Goal: Task Accomplishment & Management: Use online tool/utility

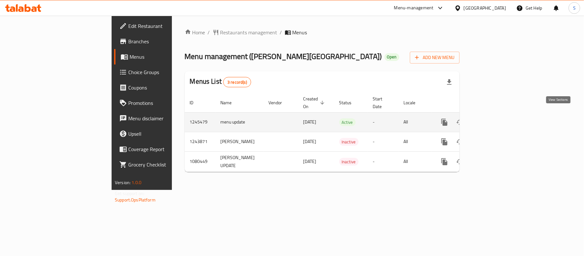
click at [495, 118] on icon "enhanced table" at bounding box center [491, 122] width 8 height 8
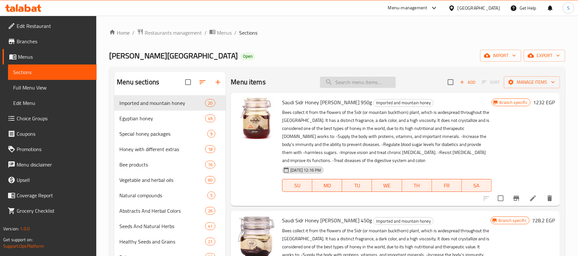
click at [358, 80] on input "search" at bounding box center [358, 82] width 76 height 11
paste input "مفتقة طيب مصر 470 جم"
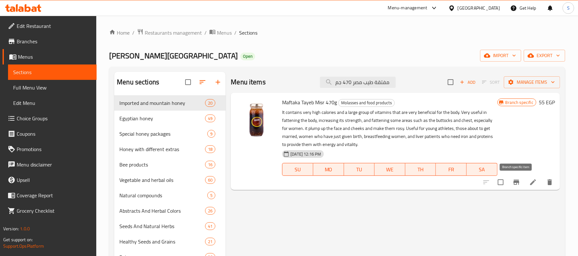
click at [518, 184] on icon "Branch-specific-item" at bounding box center [516, 182] width 8 height 8
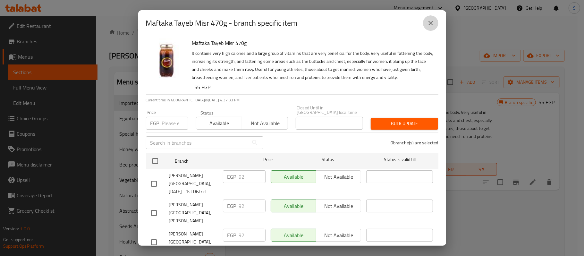
click at [429, 24] on icon "close" at bounding box center [431, 23] width 8 height 8
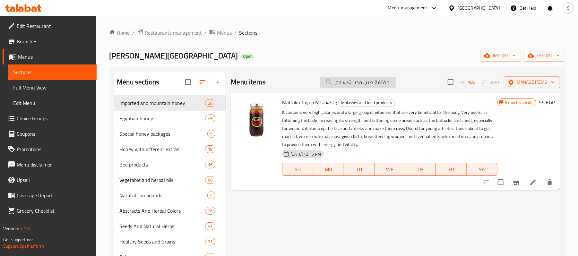
click at [363, 80] on input "مفتقة طيب مصر 470 جم" at bounding box center [358, 82] width 76 height 11
paste input "عشب الحسك 5"
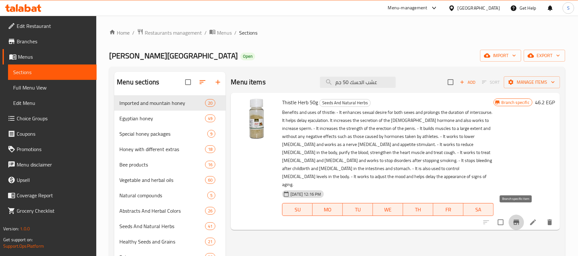
click at [517, 218] on icon "Branch-specific-item" at bounding box center [516, 222] width 8 height 8
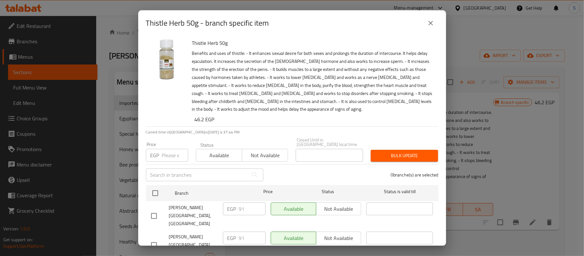
scroll to position [304, 0]
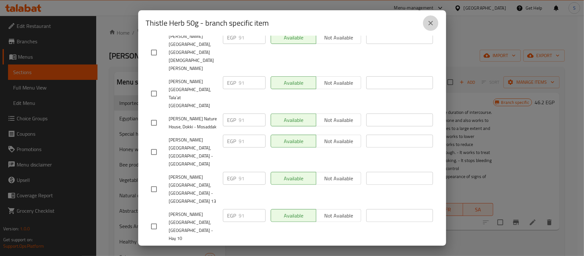
click at [432, 20] on icon "close" at bounding box center [431, 23] width 8 height 8
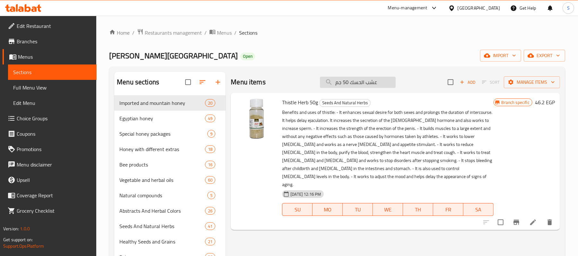
click at [370, 81] on input "عشب الحسك 50 جم" at bounding box center [358, 82] width 76 height 11
paste input "اى كرفس وبقدونس"
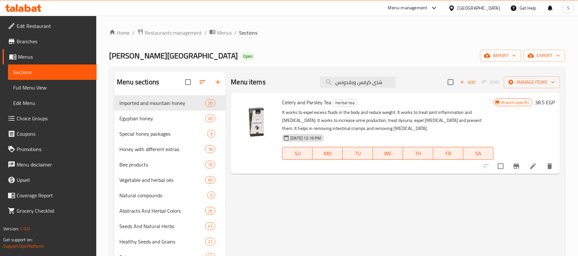
click at [516, 171] on button "Branch-specific-item" at bounding box center [515, 165] width 15 height 15
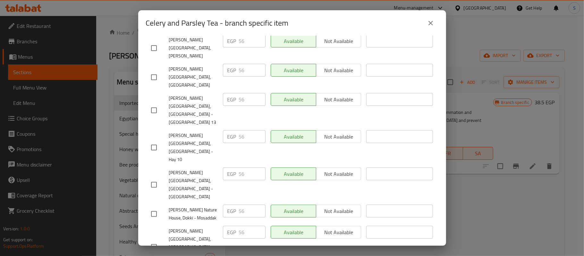
scroll to position [257, 0]
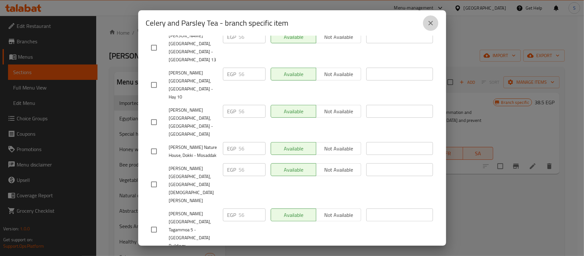
click at [428, 21] on icon "close" at bounding box center [431, 23] width 8 height 8
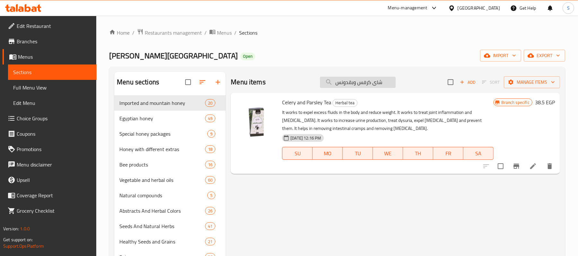
click at [350, 79] on input "شاى كرفس وبقدونس" at bounding box center [358, 82] width 76 height 11
click at [350, 80] on input "شاى كرفس وبقدونس" at bounding box center [358, 82] width 76 height 11
paste input "شب هندباء 35 جم"
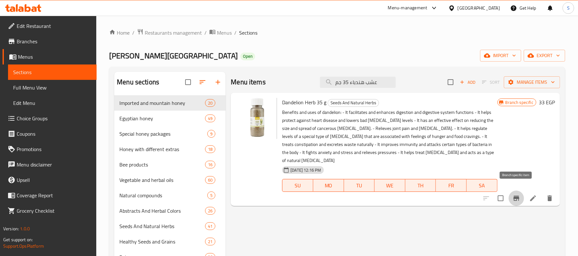
click at [517, 196] on icon "Branch-specific-item" at bounding box center [516, 198] width 6 height 5
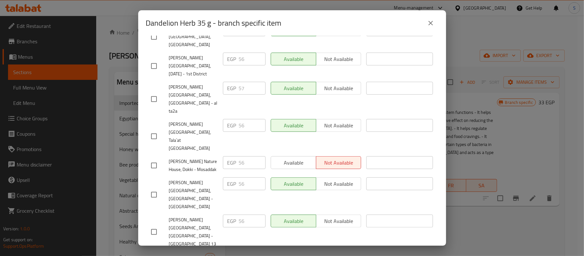
scroll to position [159, 0]
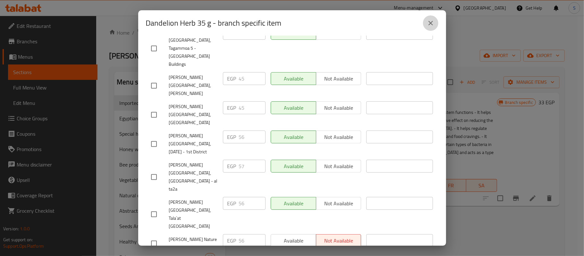
click at [433, 23] on icon "close" at bounding box center [431, 23] width 8 height 8
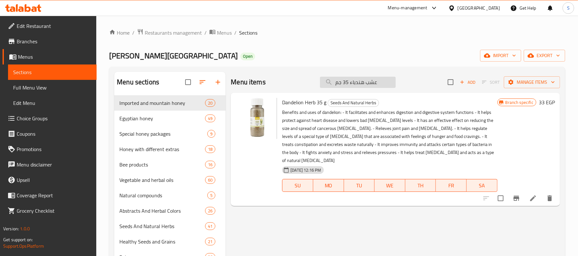
click at [347, 84] on input "عشب هندباء 35 جم" at bounding box center [358, 82] width 76 height 11
paste input "يت النعناع 30مل"
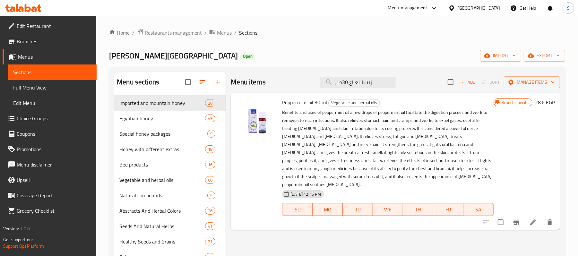
click at [517, 218] on icon "Branch-specific-item" at bounding box center [516, 222] width 8 height 8
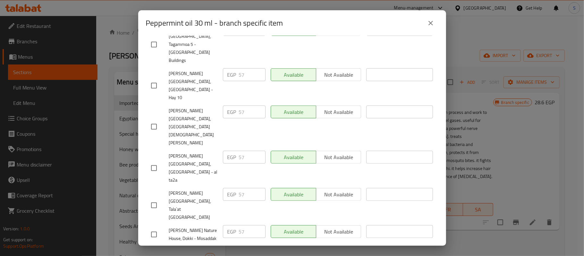
scroll to position [47, 0]
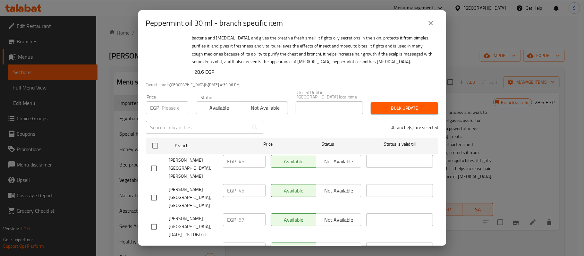
drag, startPoint x: 433, startPoint y: 15, endPoint x: 430, endPoint y: 25, distance: 9.8
click at [430, 25] on icon "close" at bounding box center [431, 23] width 8 height 8
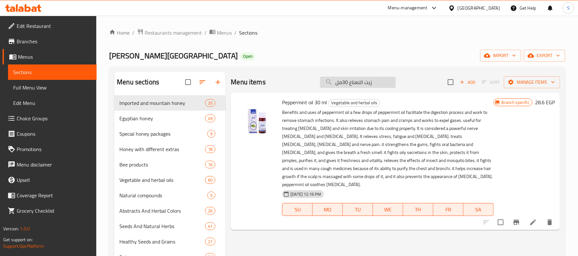
click at [343, 80] on input "زيت النعناع 30مل" at bounding box center [358, 82] width 76 height 11
paste input "اى ملطف كحه"
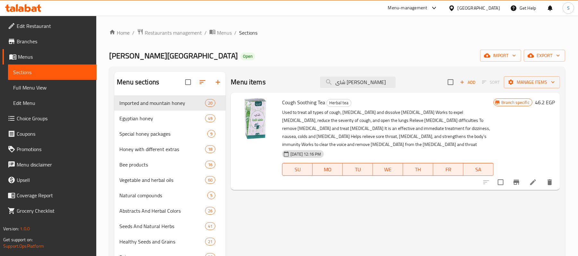
click at [515, 185] on icon "Branch-specific-item" at bounding box center [516, 182] width 6 height 5
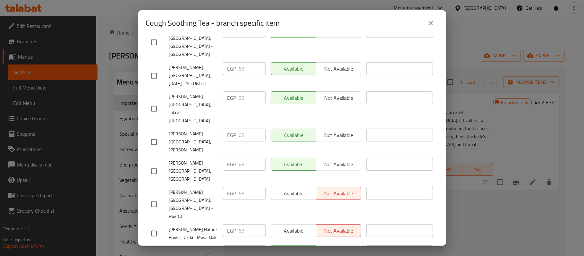
scroll to position [272, 0]
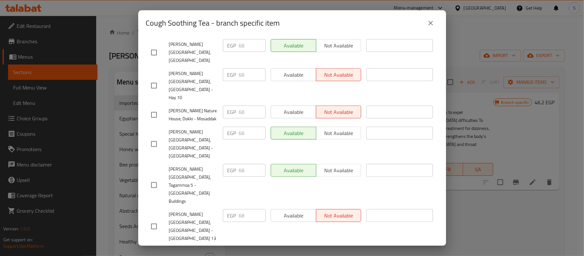
click at [428, 23] on icon "close" at bounding box center [431, 23] width 8 height 8
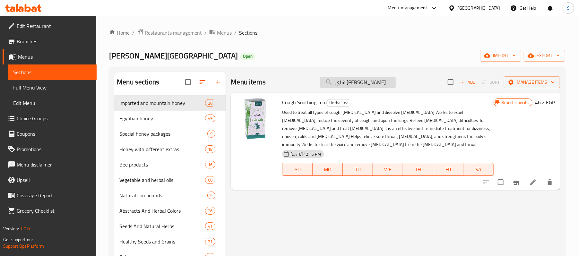
click at [356, 84] on input "شاى [PERSON_NAME]" at bounding box center [358, 82] width 76 height 11
paste input "مشروب كاكاو خام 125 جم"
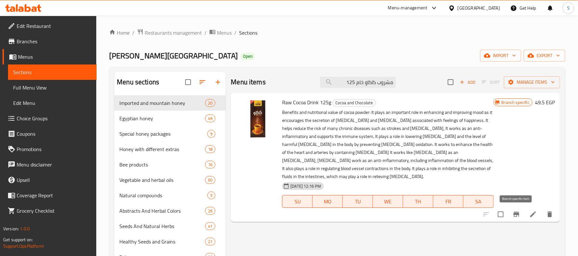
click at [520, 214] on button "Branch-specific-item" at bounding box center [515, 214] width 15 height 15
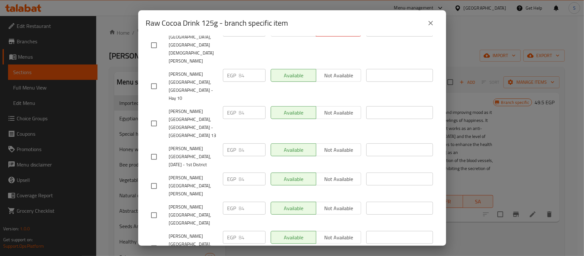
scroll to position [176, 0]
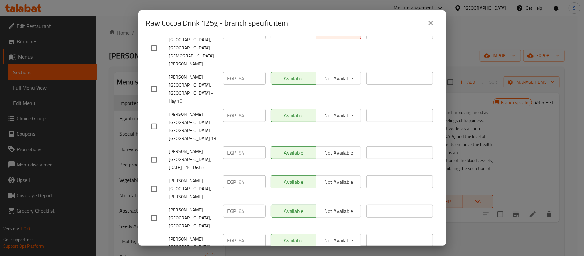
click at [429, 23] on icon "close" at bounding box center [431, 23] width 8 height 8
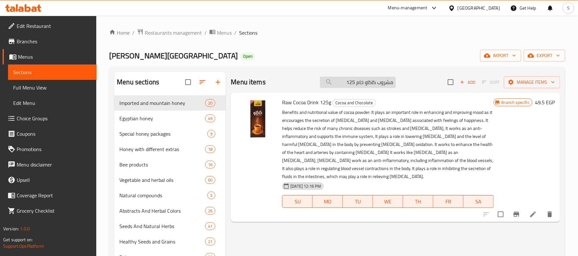
click at [363, 81] on input "مشروب كاكاو خام 125" at bounding box center [358, 82] width 76 height 11
paste input "زيت السعد 30مل"
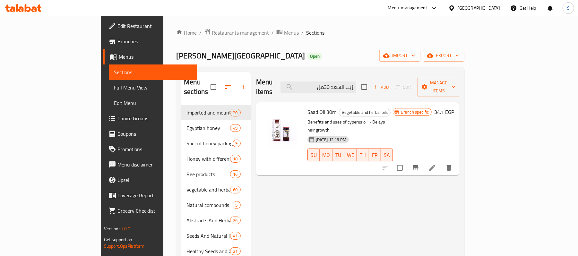
click at [419, 164] on icon "Branch-specific-item" at bounding box center [416, 168] width 8 height 8
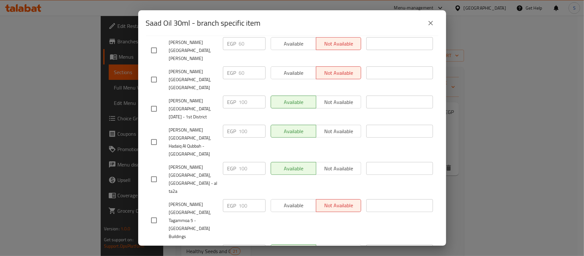
scroll to position [0, 0]
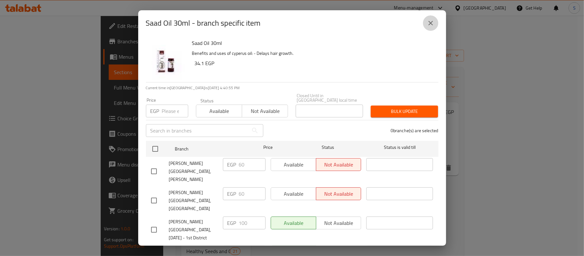
click at [430, 20] on icon "close" at bounding box center [431, 23] width 8 height 8
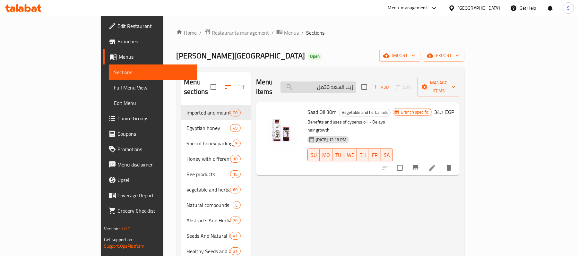
click at [356, 85] on input "زيت السعد 30مل" at bounding box center [318, 86] width 76 height 11
paste input "جره الشاى 30"
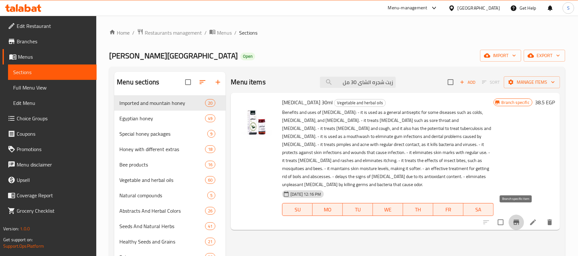
click at [517, 218] on icon "Branch-specific-item" at bounding box center [516, 222] width 8 height 8
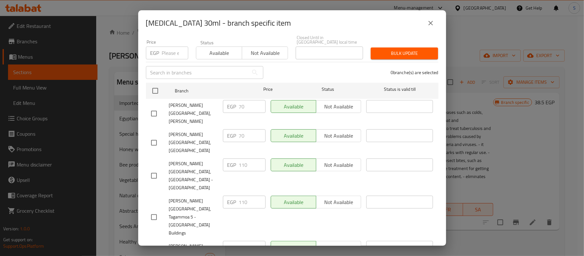
scroll to position [90, 0]
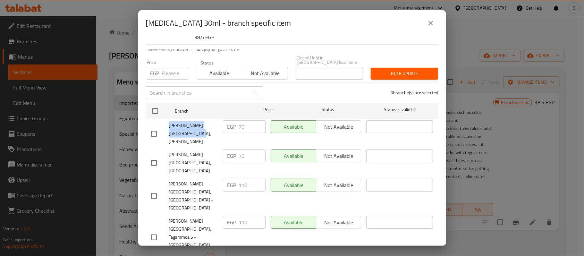
drag, startPoint x: 170, startPoint y: 110, endPoint x: 189, endPoint y: 122, distance: 22.5
click at [189, 122] on span "[PERSON_NAME][GEOGRAPHIC_DATA], [PERSON_NAME]" at bounding box center [193, 134] width 49 height 24
copy span "[PERSON_NAME][GEOGRAPHIC_DATA], [PERSON_NAME]"
drag, startPoint x: 169, startPoint y: 133, endPoint x: 184, endPoint y: 141, distance: 17.4
click at [184, 151] on span "[PERSON_NAME][GEOGRAPHIC_DATA], [GEOGRAPHIC_DATA]" at bounding box center [193, 163] width 49 height 24
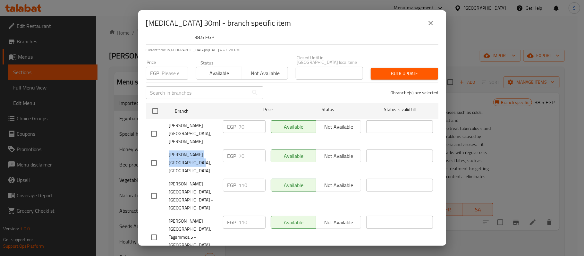
copy span "[PERSON_NAME][GEOGRAPHIC_DATA], [GEOGRAPHIC_DATA]"
click at [426, 22] on button "close" at bounding box center [430, 22] width 15 height 15
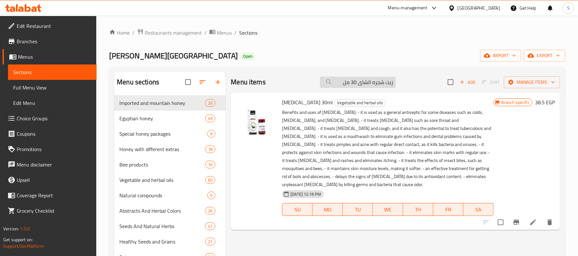
click at [348, 84] on input "زيت شجره الشاى 30 مل" at bounding box center [358, 82] width 76 height 11
paste input "للوز المر 30"
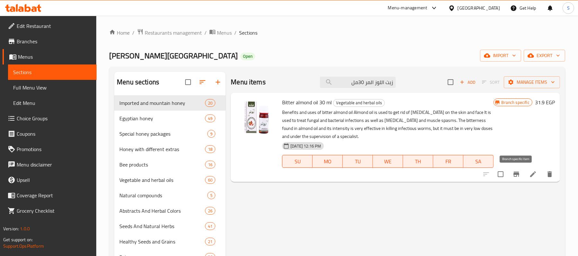
click at [516, 180] on button "Branch-specific-item" at bounding box center [515, 174] width 15 height 15
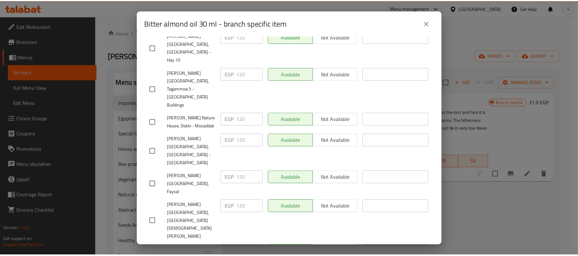
scroll to position [264, 0]
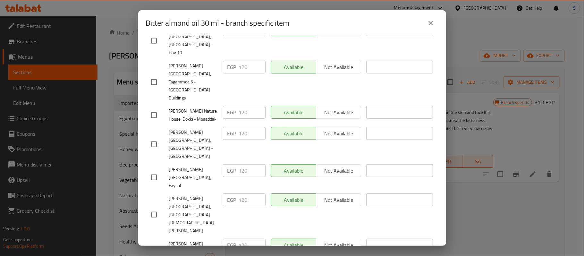
click at [433, 22] on icon "close" at bounding box center [431, 23] width 8 height 8
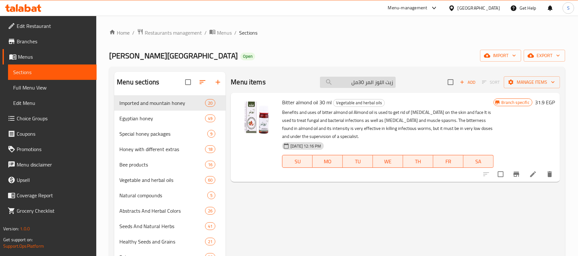
click at [371, 81] on input "زيت اللوز المر 30مل" at bounding box center [358, 82] width 76 height 11
paste input "لبان دكر30"
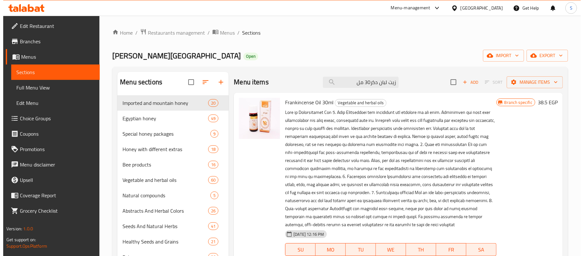
scroll to position [85, 0]
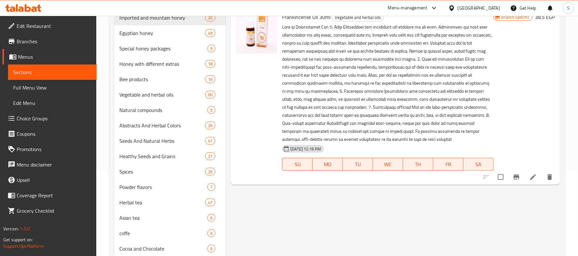
click at [516, 180] on icon "Branch-specific-item" at bounding box center [516, 177] width 8 height 8
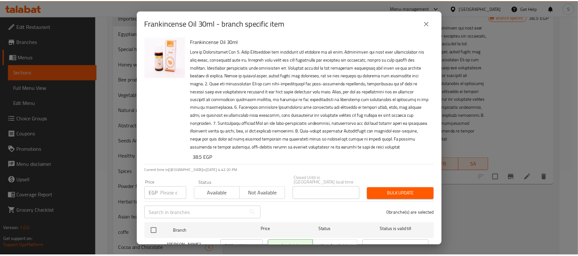
scroll to position [0, 0]
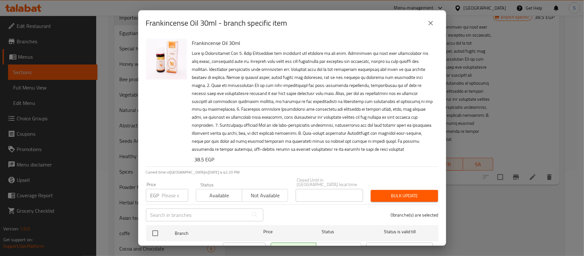
click at [426, 24] on button "close" at bounding box center [430, 22] width 15 height 15
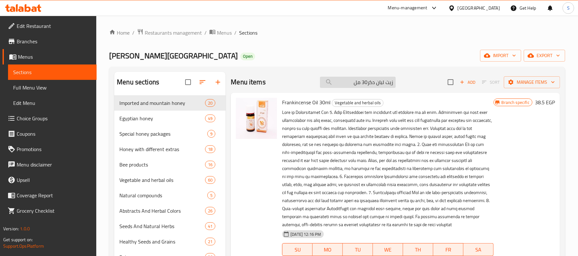
click at [382, 85] on input "زيت لبان دكر30 مل" at bounding box center [358, 82] width 76 height 11
paste input "افوكادو30"
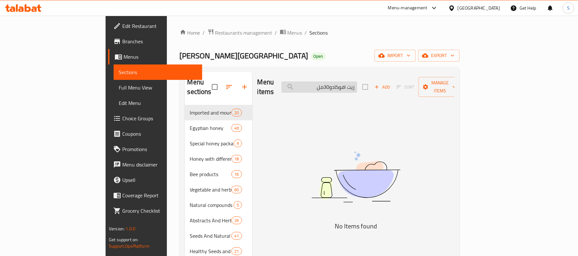
click at [357, 81] on input "زيت افوكادو30مل" at bounding box center [319, 86] width 76 height 11
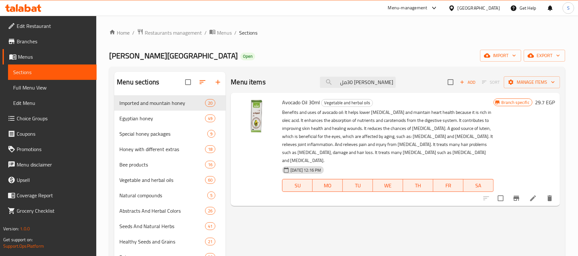
click at [517, 194] on icon "Branch-specific-item" at bounding box center [516, 198] width 8 height 8
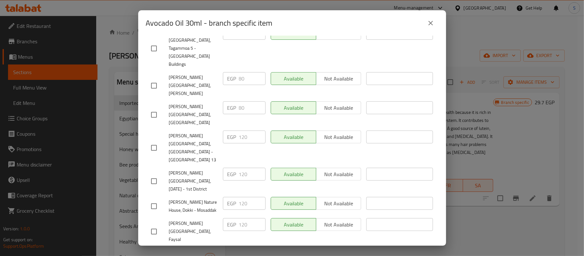
scroll to position [117, 0]
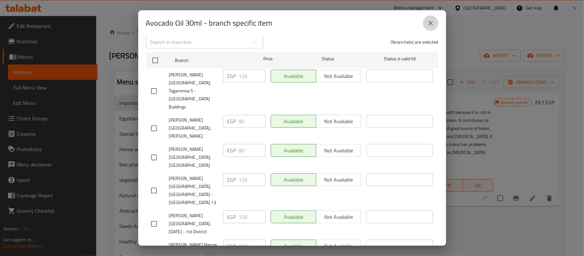
click at [431, 22] on icon "close" at bounding box center [431, 23] width 4 height 4
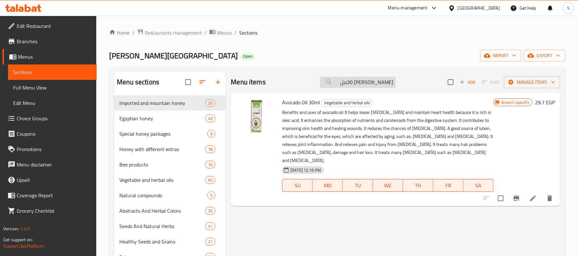
click at [351, 86] on input "[PERSON_NAME] 30مل" at bounding box center [358, 82] width 76 height 11
paste input "قهوة"
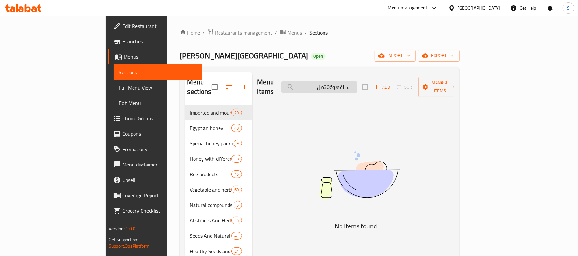
click at [357, 83] on input "زيت القهوة30مل" at bounding box center [319, 86] width 76 height 11
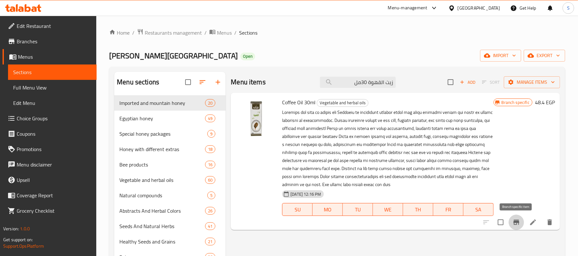
click at [514, 223] on icon "Branch-specific-item" at bounding box center [516, 222] width 6 height 5
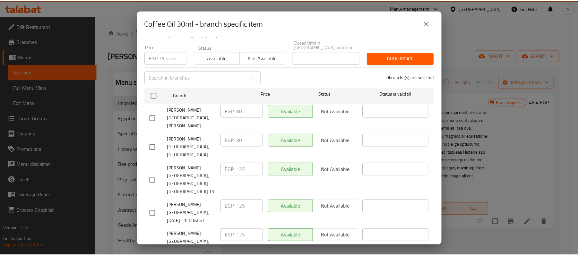
scroll to position [98, 0]
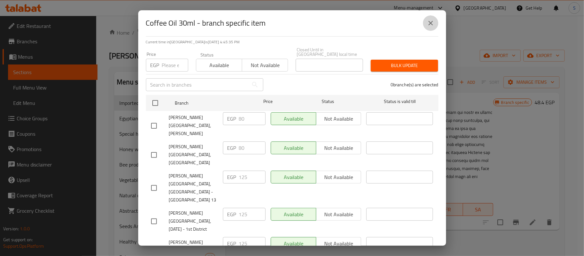
click at [430, 25] on icon "close" at bounding box center [431, 23] width 8 height 8
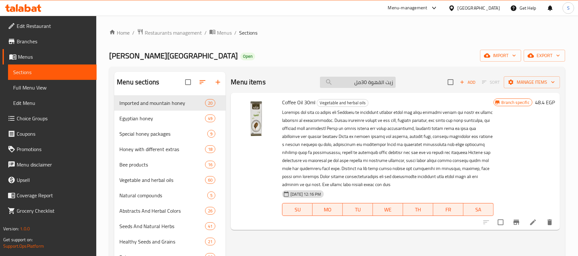
click at [379, 81] on input "زيت القهوة 30مل" at bounding box center [358, 82] width 76 height 11
paste input "عشاب الجينسينج ( خام ) 5 جم"
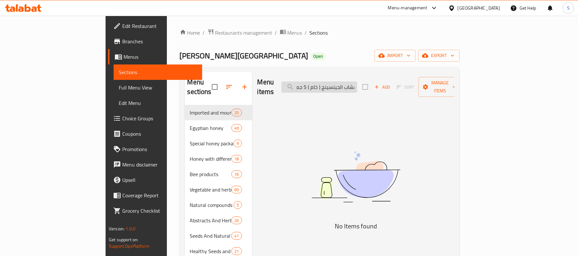
drag, startPoint x: 359, startPoint y: 82, endPoint x: 327, endPoint y: 81, distance: 32.1
click at [327, 81] on input "أعشاب الجينسينج ( خام ) 5 جم" at bounding box center [319, 86] width 76 height 11
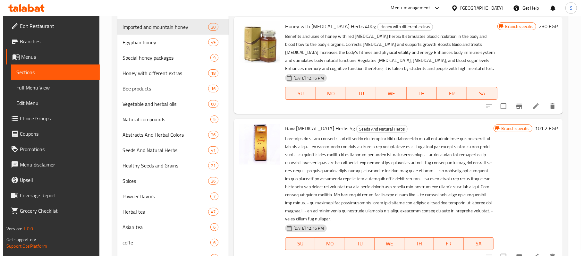
scroll to position [85, 0]
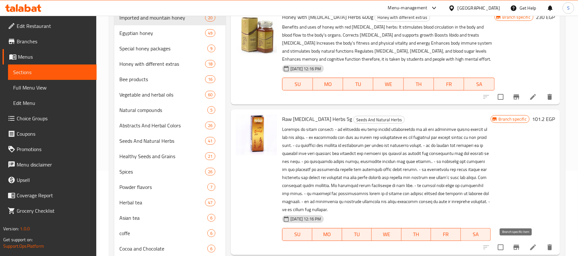
click at [514, 247] on icon "Branch-specific-item" at bounding box center [516, 247] width 6 height 5
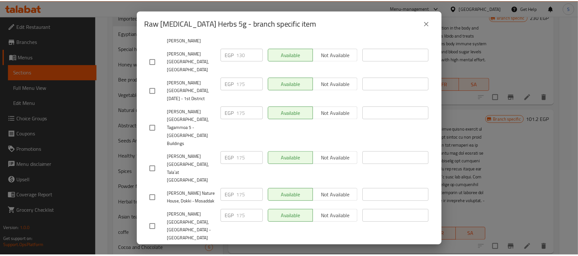
scroll to position [106, 0]
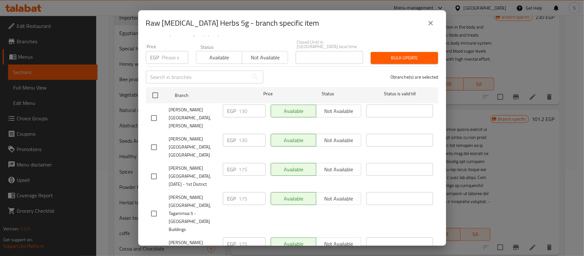
click at [429, 23] on icon "close" at bounding box center [431, 23] width 8 height 8
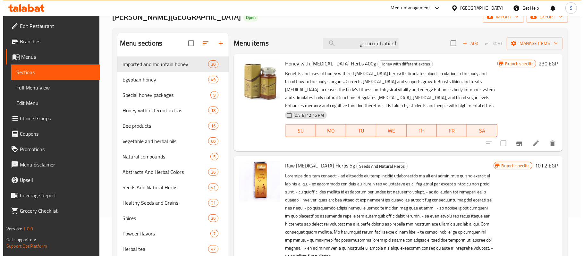
scroll to position [0, 0]
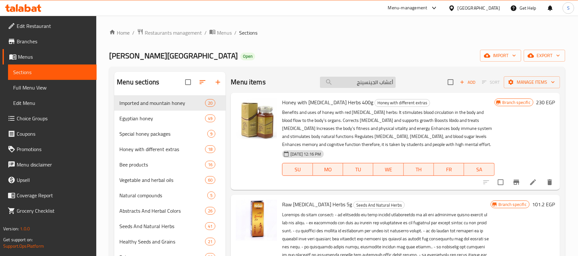
click at [365, 81] on input "أعشاب الجينسينج" at bounding box center [358, 82] width 76 height 11
paste input "هد النحل 330جم"
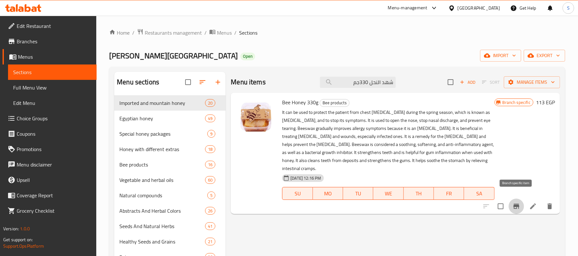
click at [516, 204] on icon "Branch-specific-item" at bounding box center [516, 206] width 6 height 5
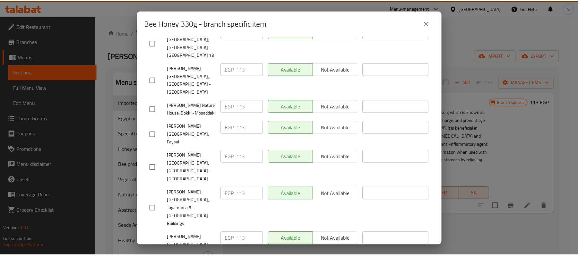
scroll to position [288, 0]
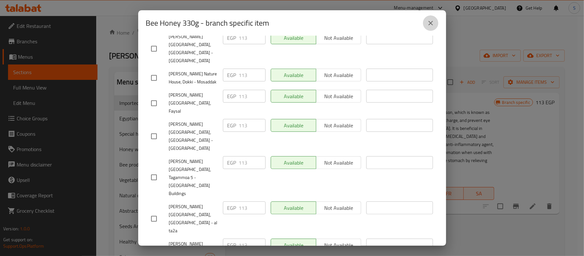
click at [431, 24] on icon "close" at bounding box center [431, 23] width 4 height 4
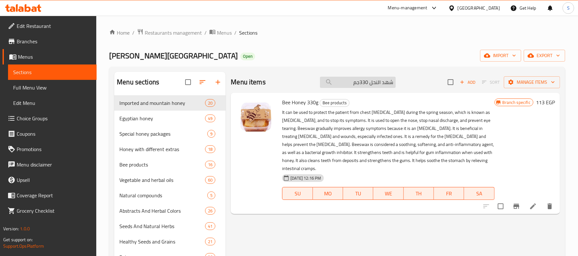
click at [354, 82] on input "شهد النحل 330جم" at bounding box center [358, 82] width 76 height 11
paste input "سل نحل سدر سعودى كلبس 950"
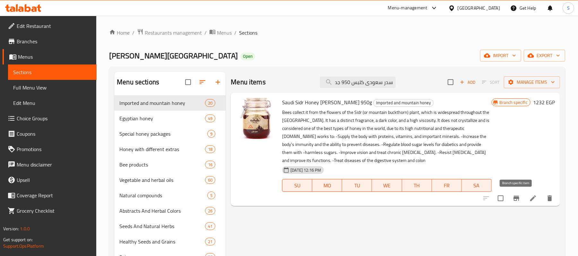
click at [515, 202] on icon "Branch-specific-item" at bounding box center [516, 198] width 8 height 8
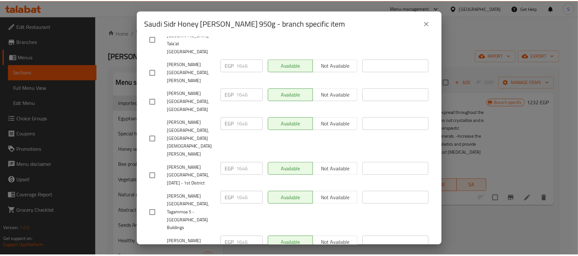
scroll to position [288, 0]
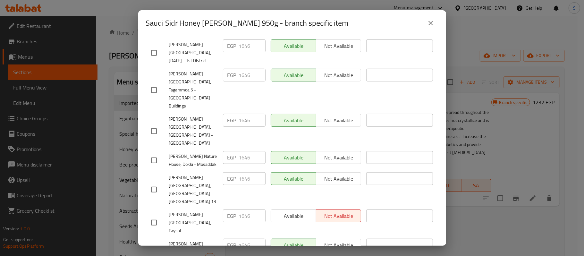
click at [433, 25] on icon "close" at bounding box center [431, 23] width 8 height 8
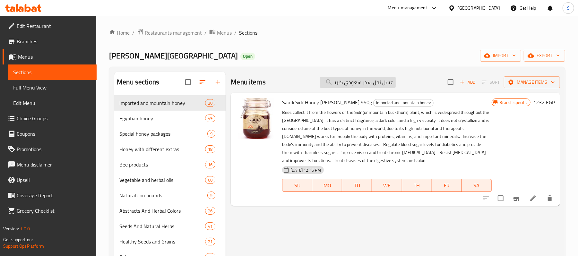
click at [366, 88] on input "عسل نحل سدر سعودى كلبس 950 جم" at bounding box center [358, 82] width 76 height 11
paste input "حضرمى كلبس 950"
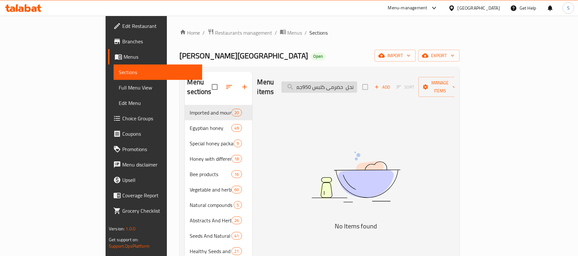
click at [342, 81] on input "عسل نحل حضرمى كلبس 950جم" at bounding box center [319, 86] width 76 height 11
drag, startPoint x: 351, startPoint y: 81, endPoint x: 271, endPoint y: 76, distance: 79.4
click at [271, 76] on div "Menu items عسل نحل حضرمى كلبس 950 جم Add Sort Manage items" at bounding box center [355, 87] width 197 height 30
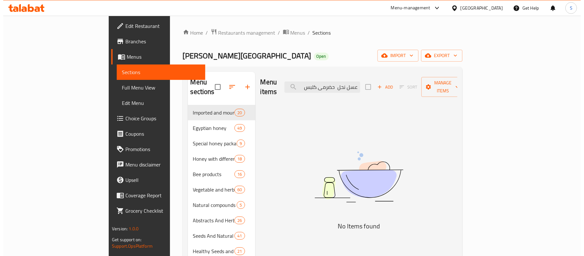
scroll to position [0, 0]
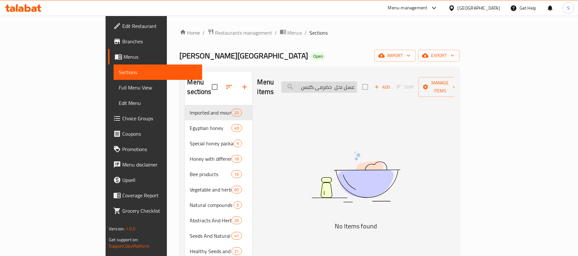
click at [357, 83] on input "عسل نحل حضرمى كلبس" at bounding box center [319, 86] width 76 height 11
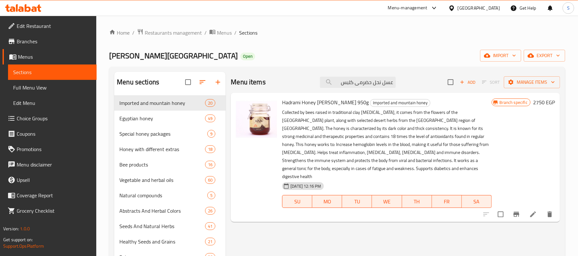
click at [518, 212] on icon "Branch-specific-item" at bounding box center [516, 214] width 6 height 5
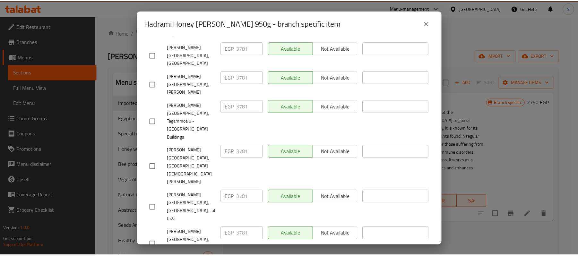
scroll to position [296, 0]
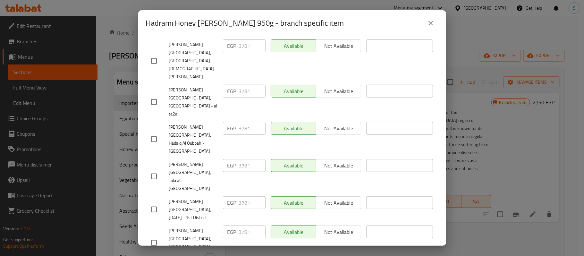
click at [433, 26] on icon "close" at bounding box center [431, 23] width 8 height 8
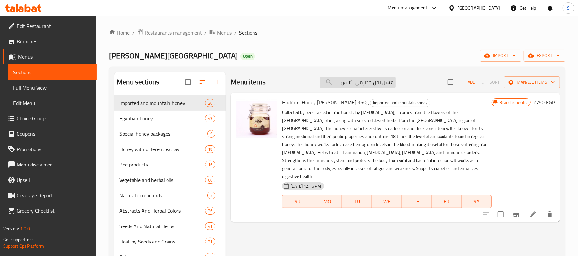
click at [375, 81] on input "عسل نحل حضرمى كلبس" at bounding box center [358, 82] width 76 height 11
paste input "مر حنون كلبس 950 جم"
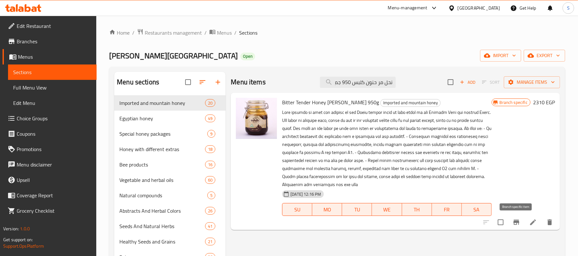
click at [518, 222] on icon "Branch-specific-item" at bounding box center [516, 222] width 6 height 5
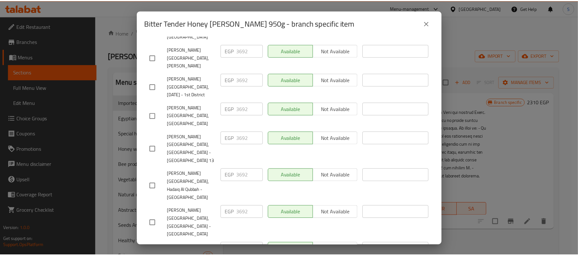
scroll to position [312, 0]
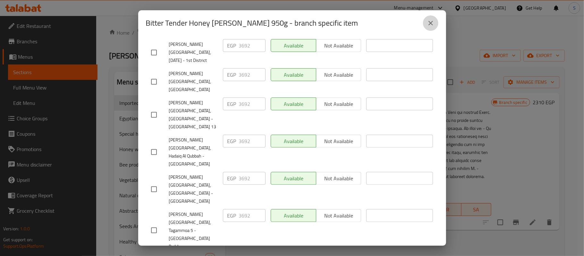
click at [431, 26] on icon "close" at bounding box center [431, 23] width 8 height 8
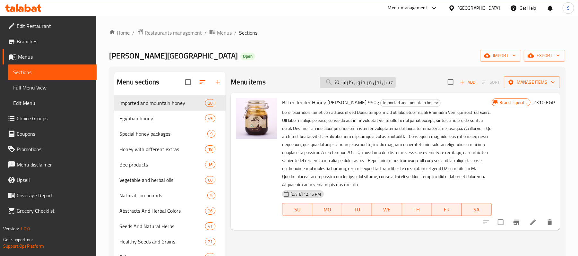
click at [372, 81] on input "عسل نحل مر حنون كلبس 950 جم" at bounding box center [358, 82] width 76 height 11
paste input "طلح شوكة"
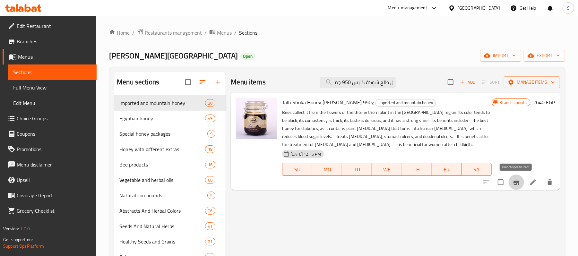
click at [512, 184] on button "Branch-specific-item" at bounding box center [515, 182] width 15 height 15
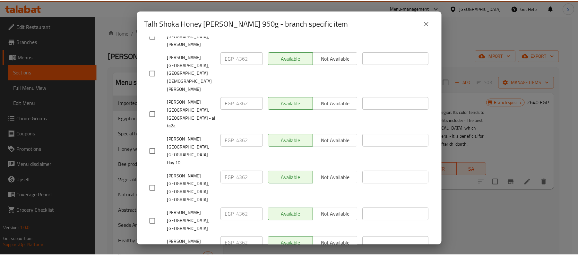
scroll to position [0, 0]
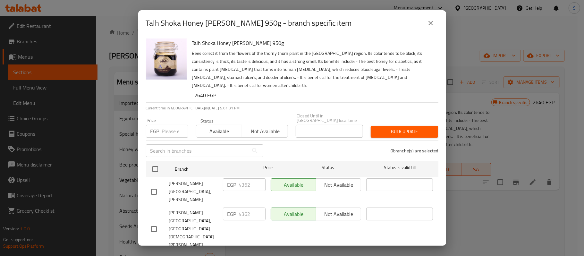
click at [427, 27] on button "close" at bounding box center [430, 22] width 15 height 15
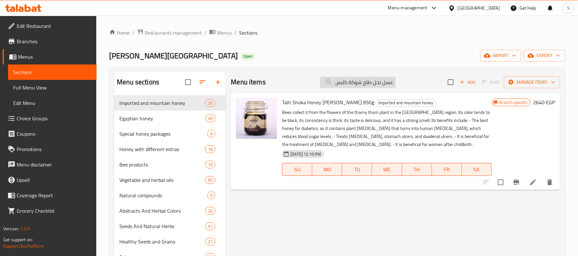
click at [372, 80] on input "عسل نحل طلح شوكة كلبس 950 جم" at bounding box center [358, 82] width 76 height 11
paste input "لصال(الاثل)"
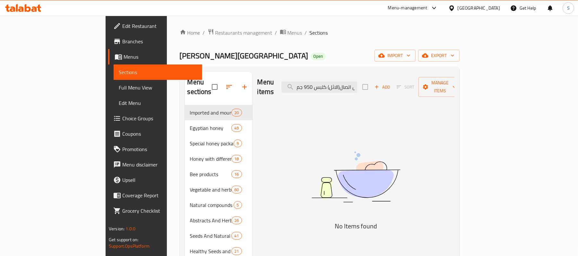
drag, startPoint x: 378, startPoint y: 79, endPoint x: 114, endPoint y: 53, distance: 264.7
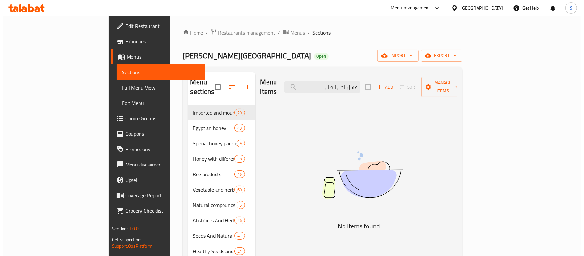
scroll to position [0, 0]
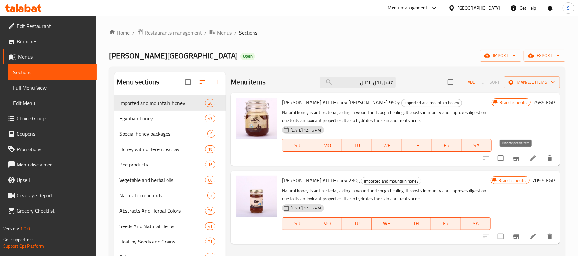
click at [515, 161] on icon "Branch-specific-item" at bounding box center [516, 158] width 8 height 8
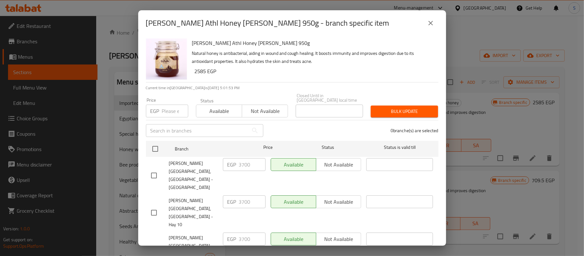
click at [430, 24] on icon "close" at bounding box center [431, 23] width 4 height 4
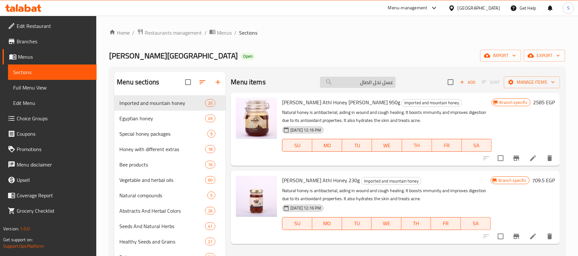
click at [360, 85] on input "عسل نحل الصال" at bounding box center [358, 82] width 76 height 11
paste input "مجرى روسى كلبس 950جم"
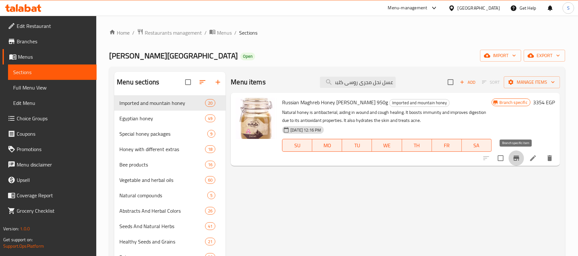
click at [518, 162] on icon "Branch-specific-item" at bounding box center [516, 158] width 8 height 8
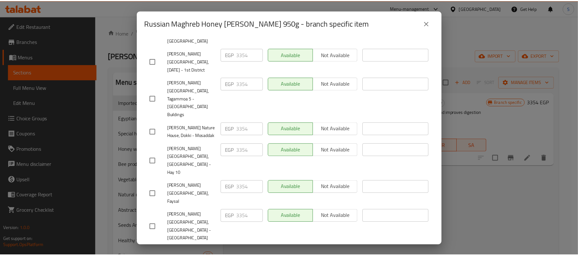
scroll to position [260, 0]
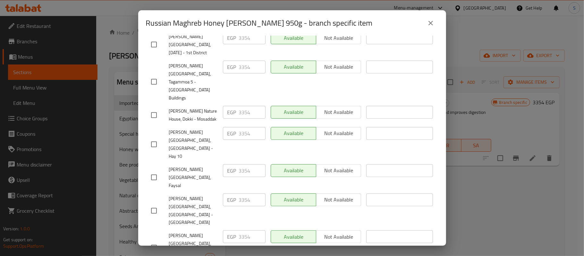
click at [431, 23] on icon "close" at bounding box center [431, 23] width 4 height 4
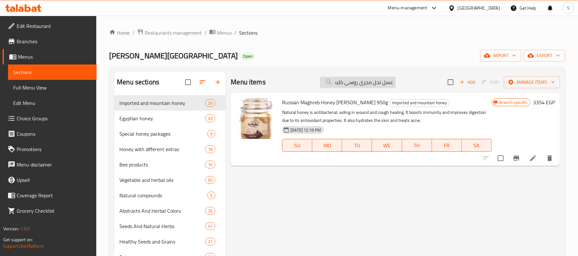
click at [375, 79] on input "عسل نحل مجرى روسى كلبس 950جم" at bounding box center [358, 82] width 76 height 11
paste input "وارة البرسيم 5 كجم"
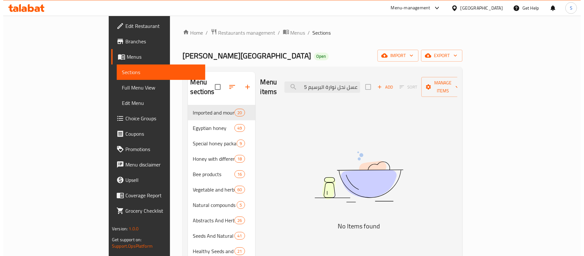
scroll to position [0, 0]
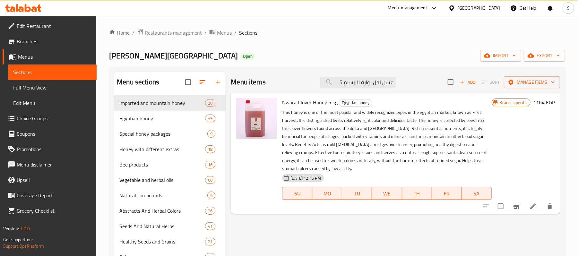
type input "عسل نحل نوارة البرسيم 5"
click at [514, 204] on icon "Branch-specific-item" at bounding box center [516, 206] width 6 height 5
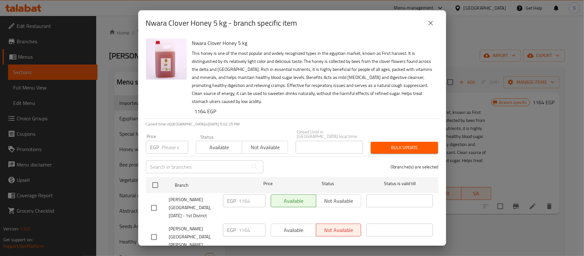
click at [428, 22] on icon "close" at bounding box center [431, 23] width 8 height 8
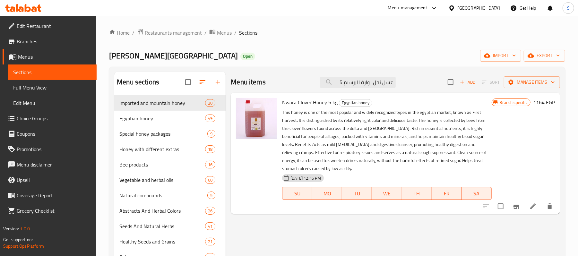
click at [183, 32] on span "Restaurants management" at bounding box center [173, 33] width 57 height 8
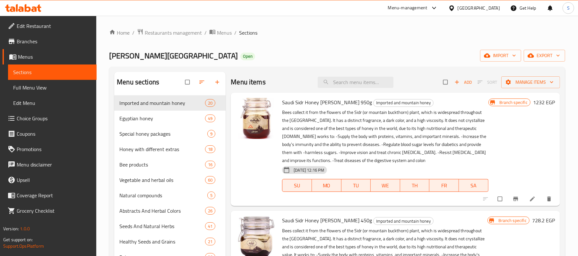
click at [31, 44] on span "Branches" at bounding box center [54, 42] width 75 height 8
